Goal: Information Seeking & Learning: Compare options

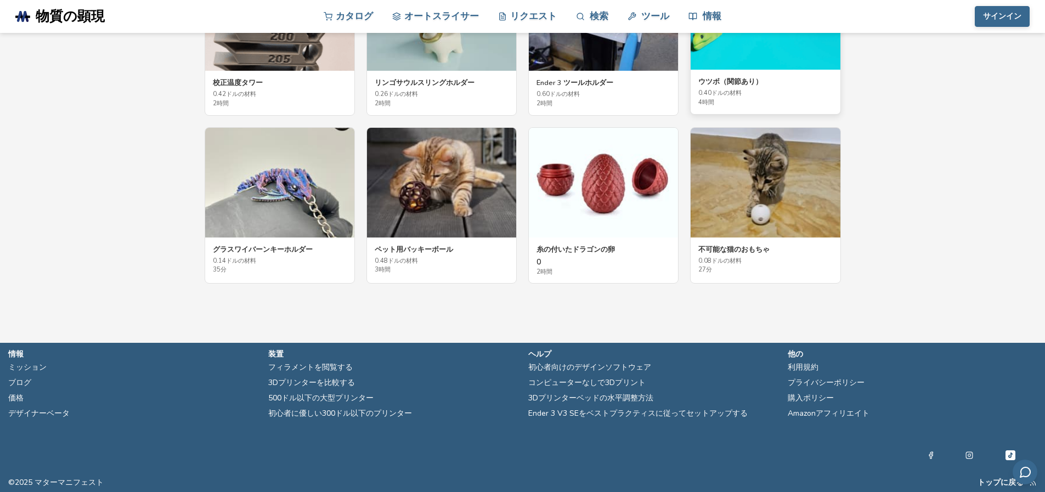
scroll to position [2109, 0]
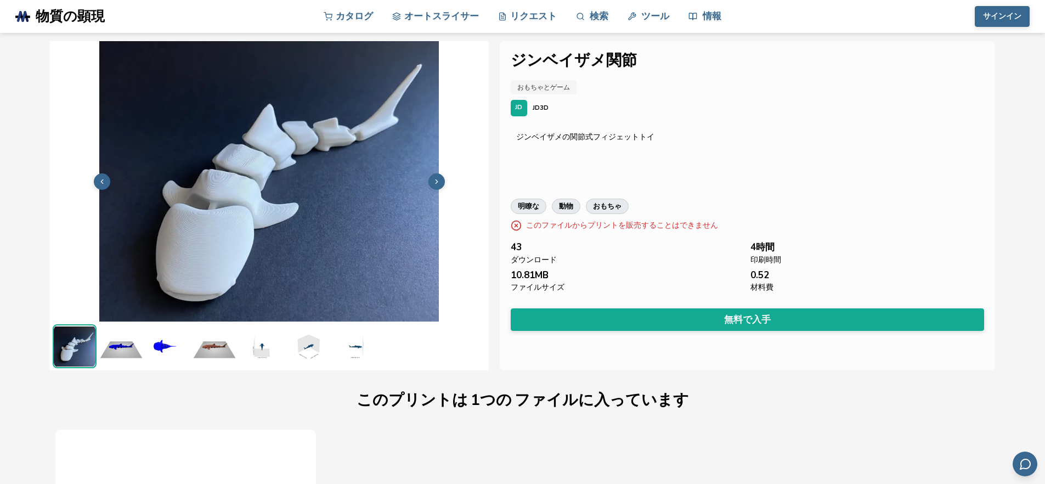
click at [441, 175] on button at bounding box center [436, 181] width 16 height 16
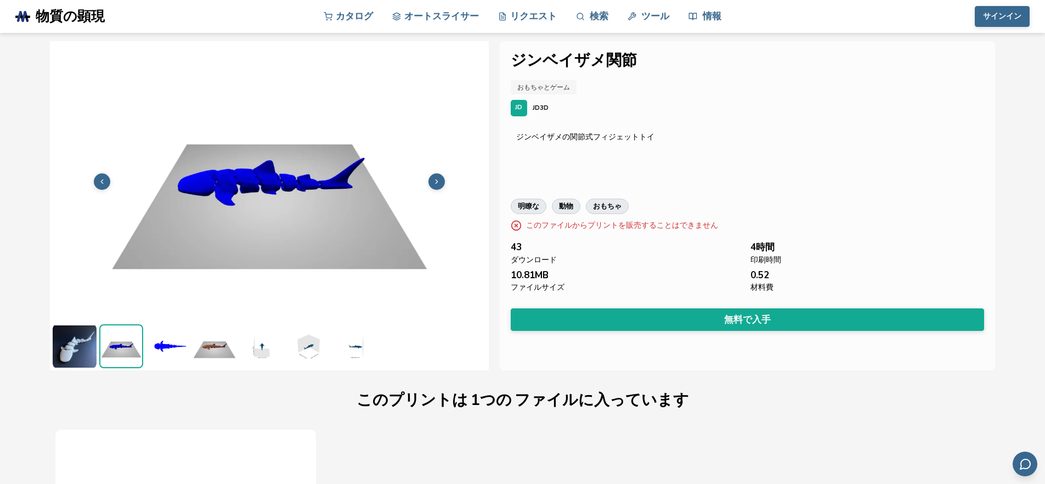
click at [441, 175] on button at bounding box center [436, 181] width 16 height 16
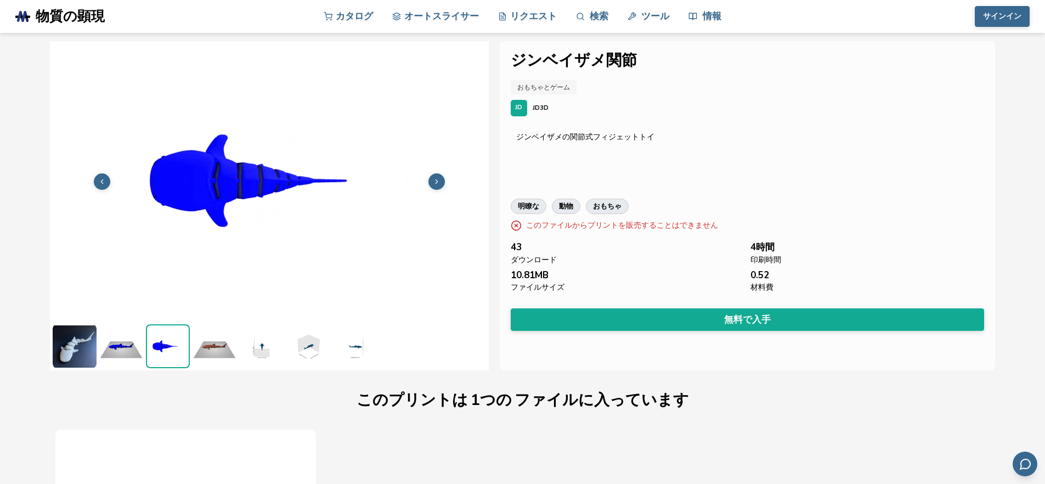
click at [441, 175] on button at bounding box center [436, 181] width 16 height 16
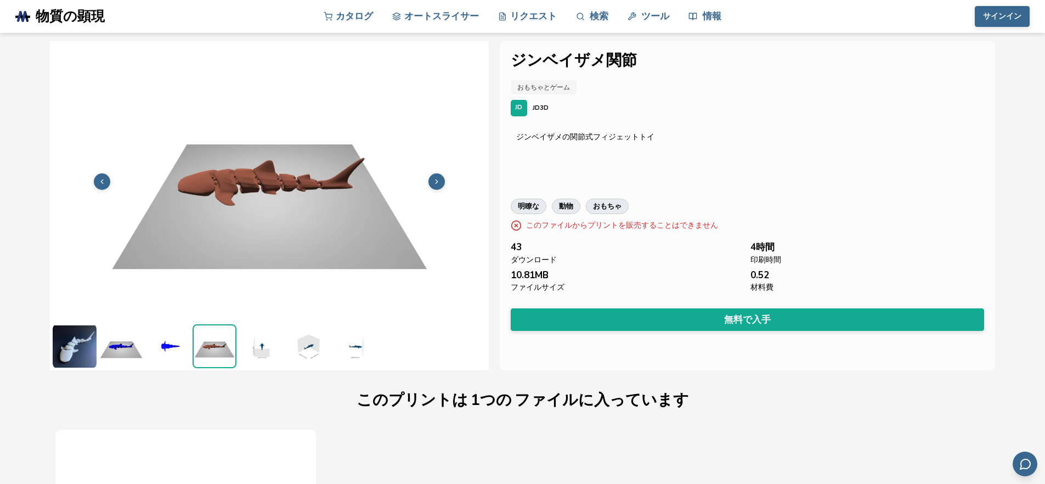
click at [441, 175] on button at bounding box center [436, 181] width 16 height 16
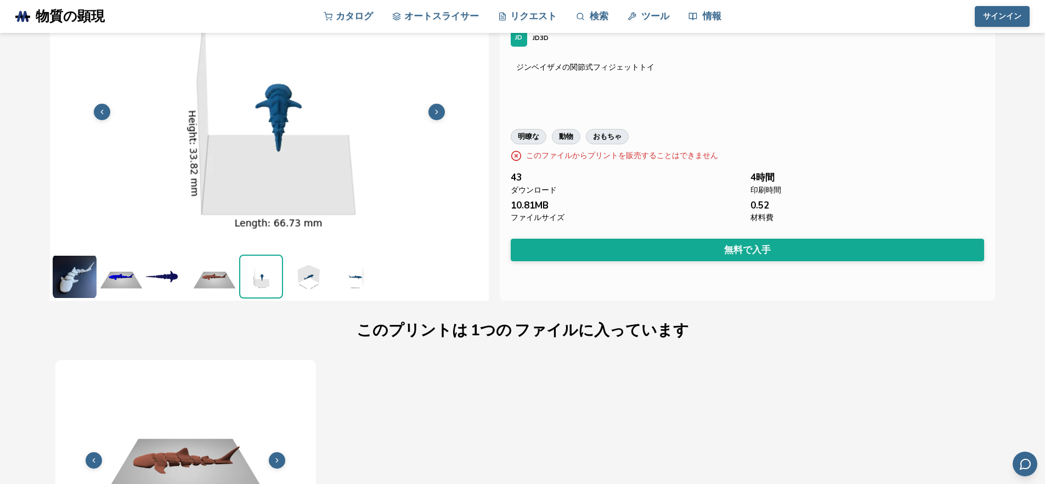
scroll to position [0, 4]
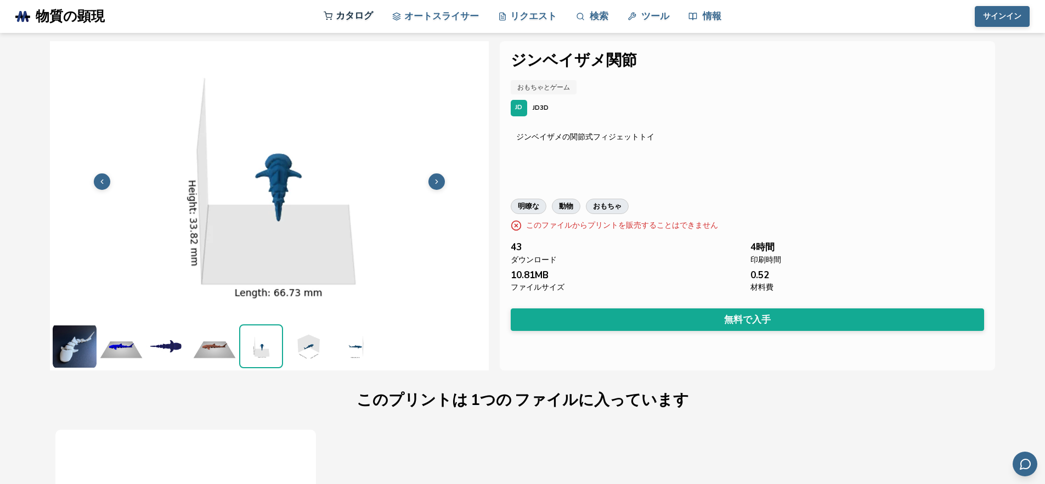
click at [366, 19] on font "カタログ" at bounding box center [354, 15] width 37 height 13
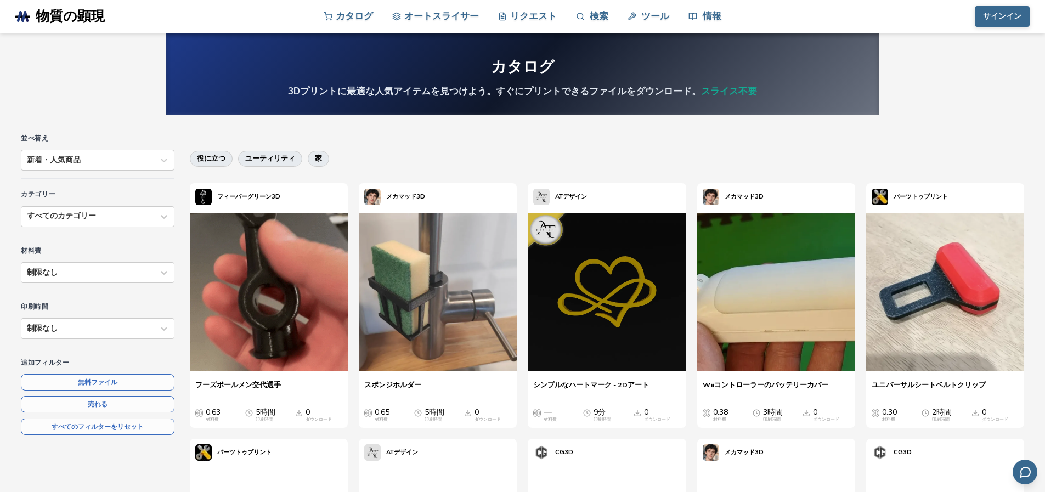
scroll to position [366, 0]
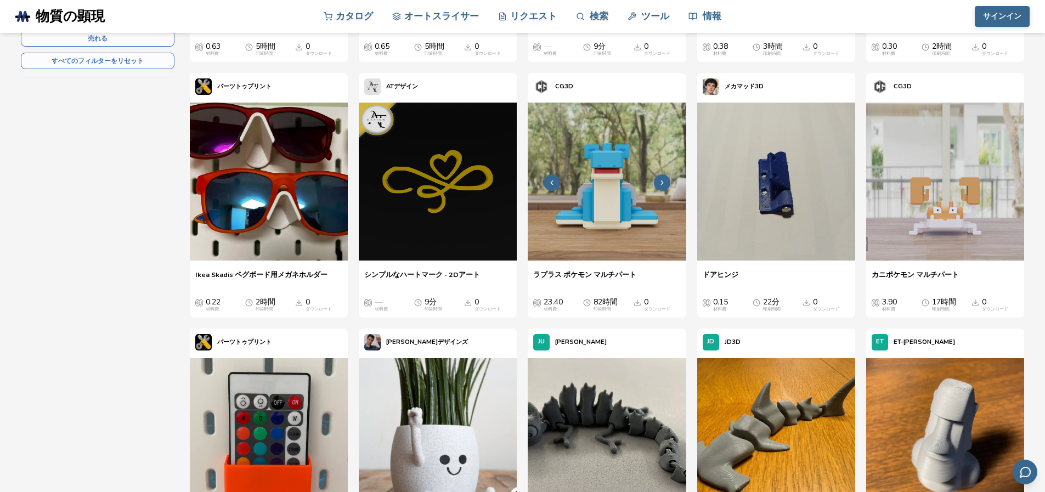
click at [655, 183] on button at bounding box center [662, 182] width 16 height 16
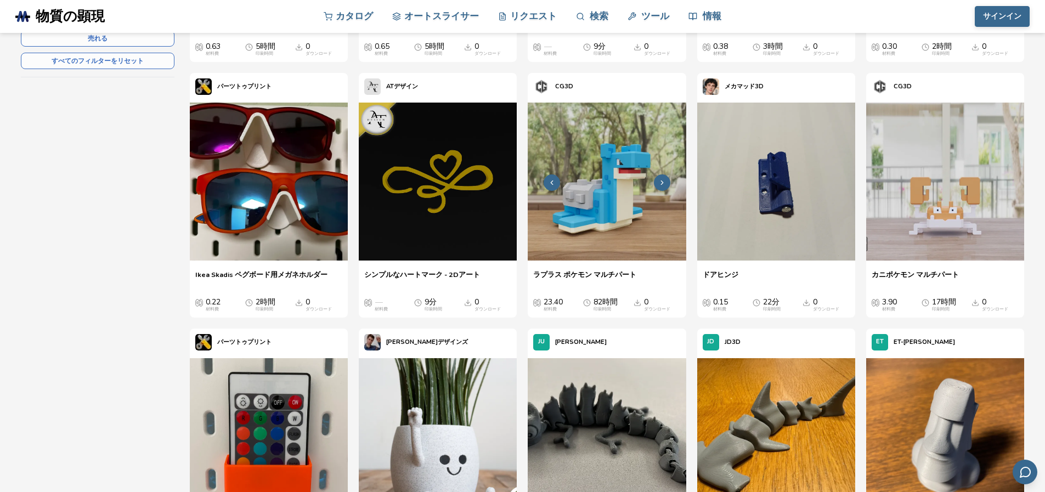
click at [659, 183] on icon at bounding box center [662, 183] width 8 height 8
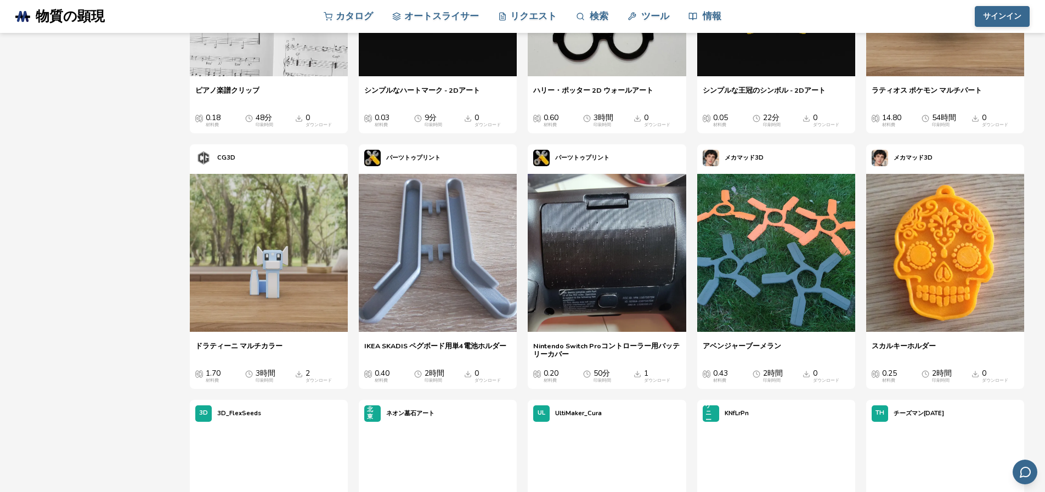
scroll to position [2195, 0]
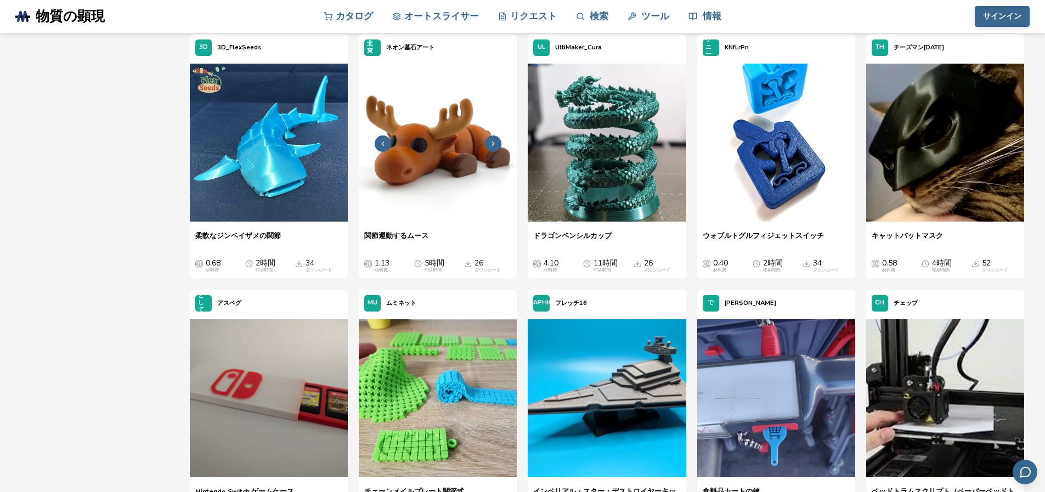
click at [489, 143] on icon at bounding box center [493, 144] width 8 height 8
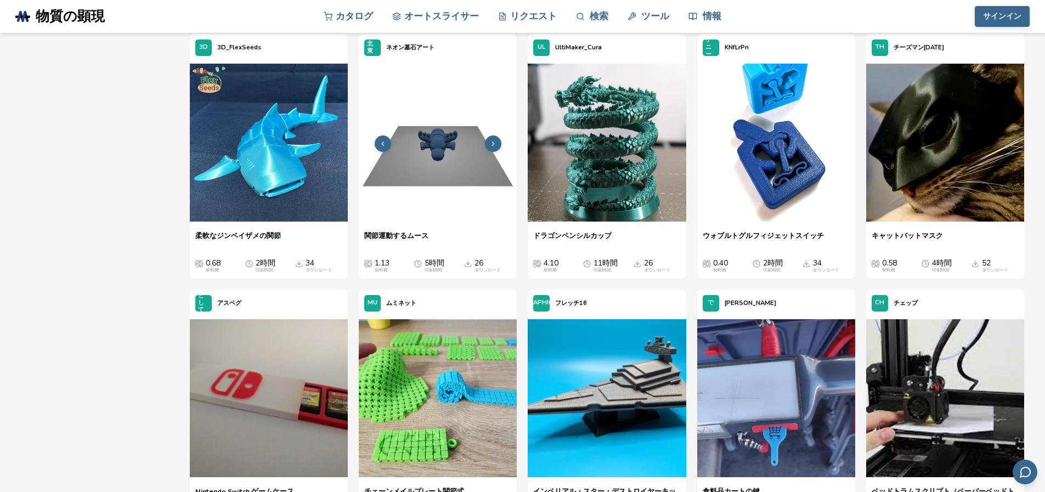
click at [489, 143] on icon at bounding box center [493, 144] width 8 height 8
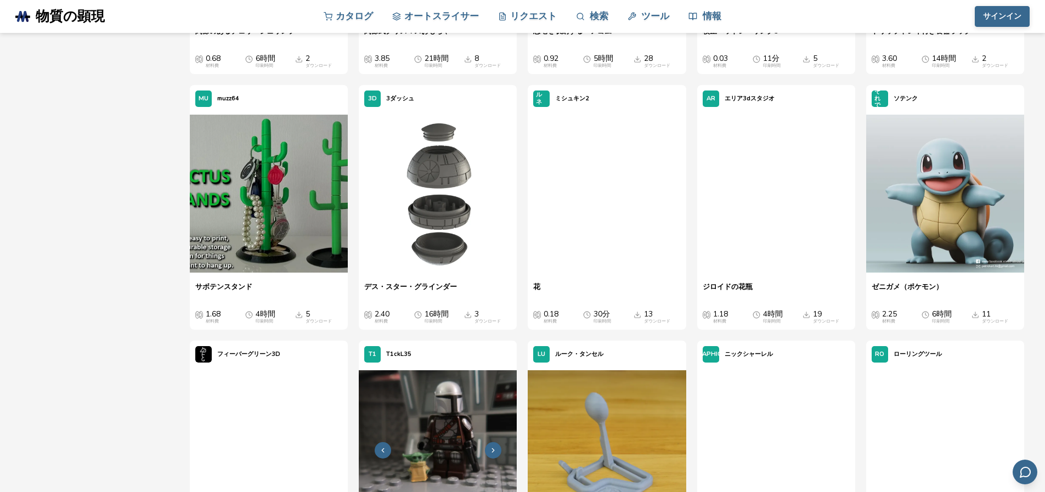
scroll to position [14265, 0]
